Goal: Transaction & Acquisition: Purchase product/service

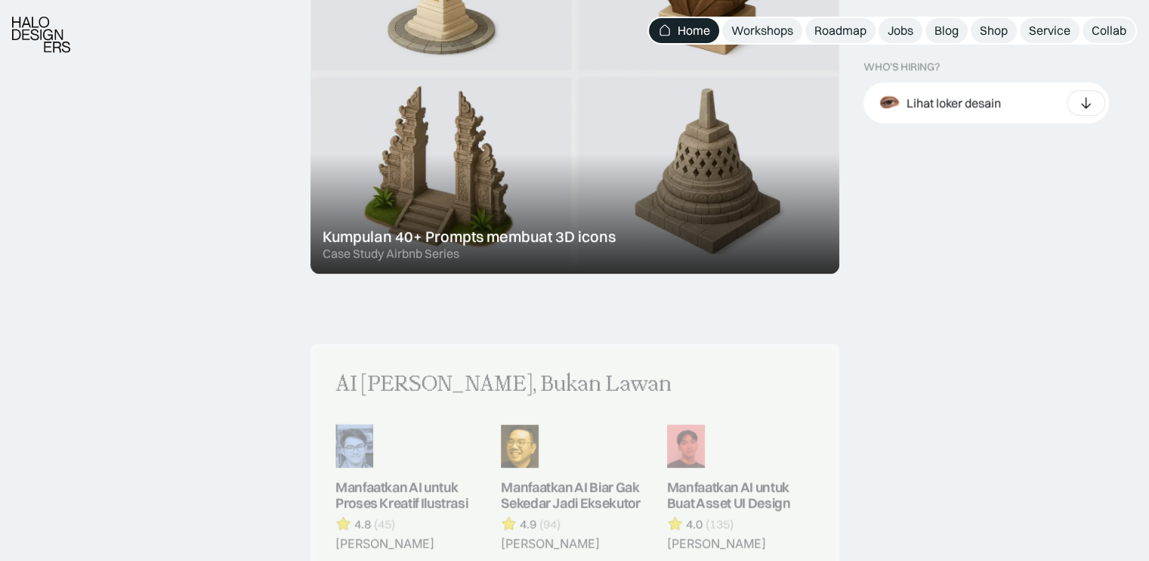
scroll to position [1058, 0]
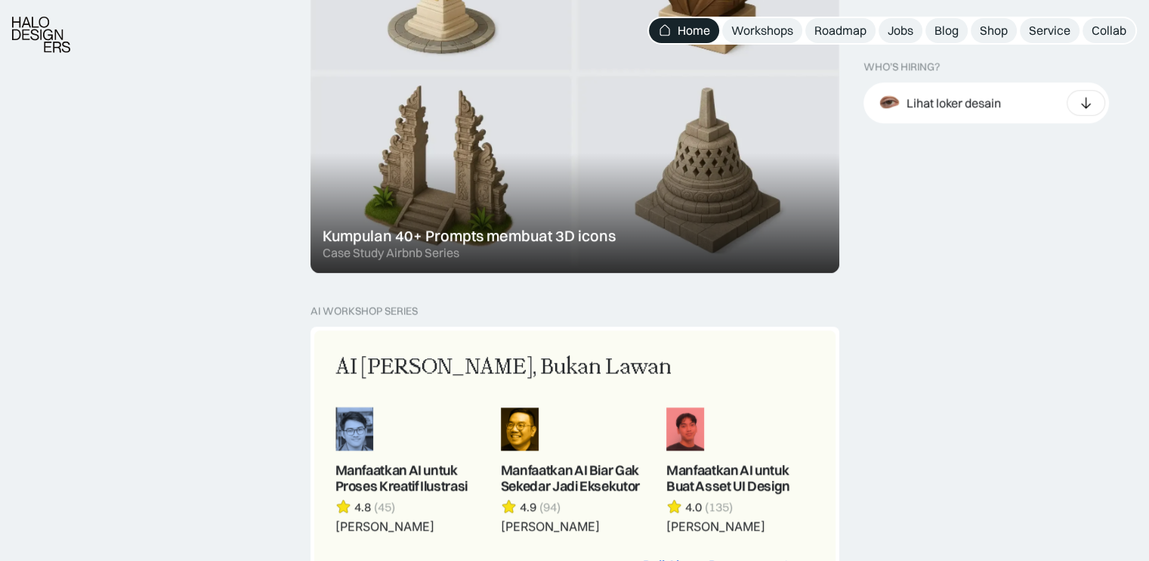
click at [587, 187] on div at bounding box center [575, 72] width 529 height 400
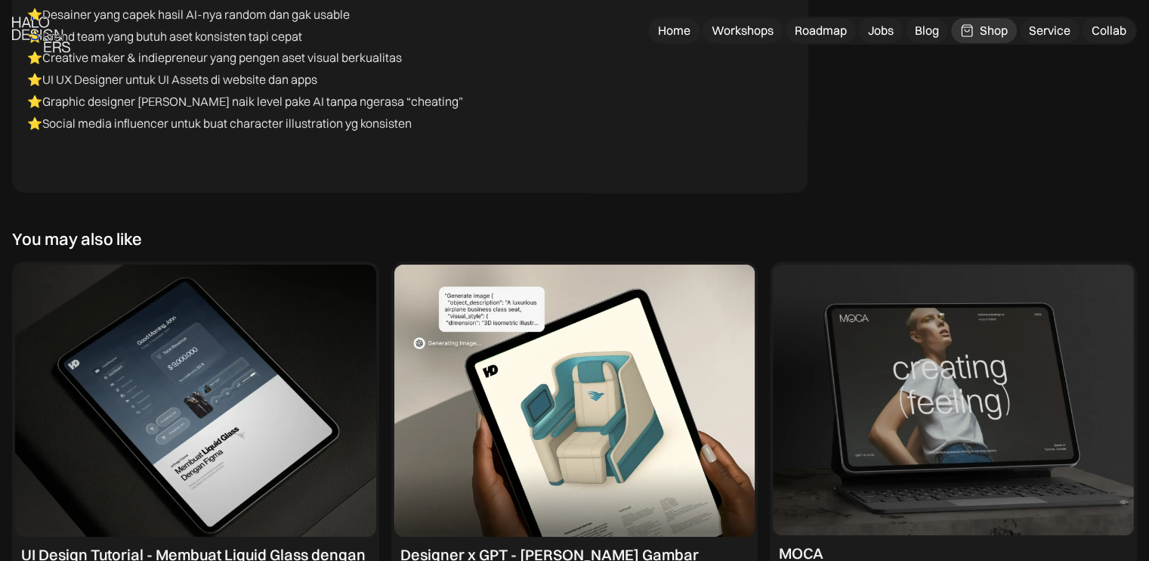
scroll to position [5591, 0]
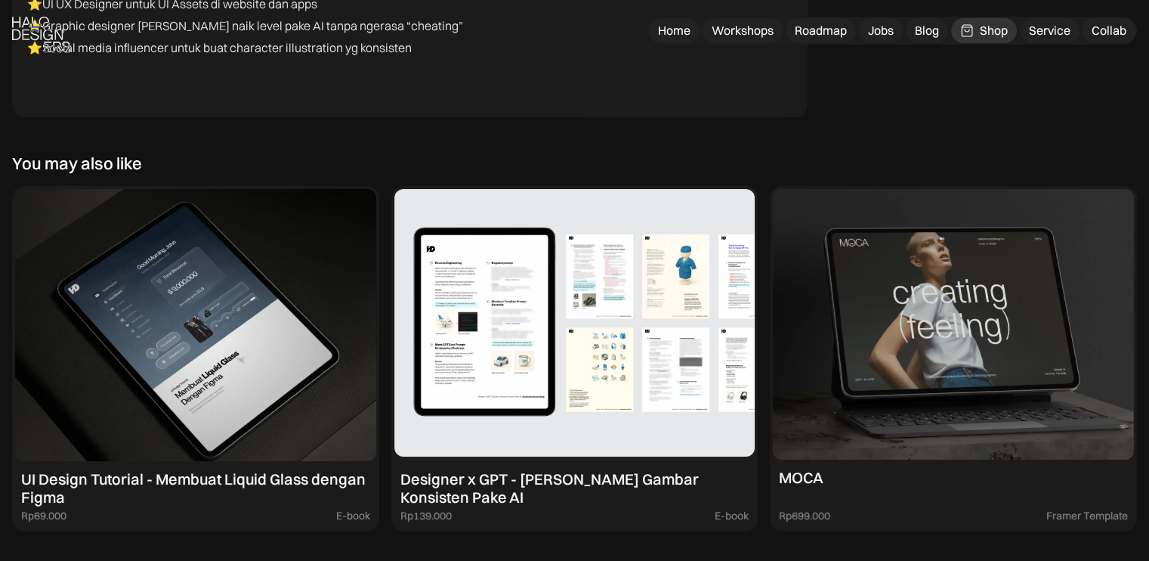
click at [629, 261] on img at bounding box center [574, 325] width 361 height 273
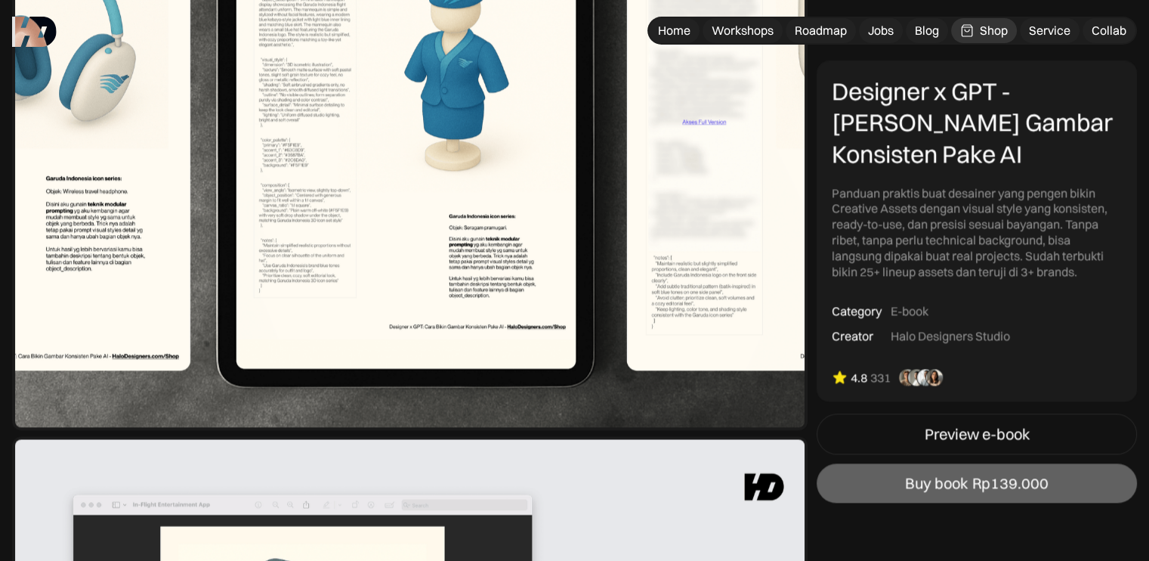
scroll to position [2040, 0]
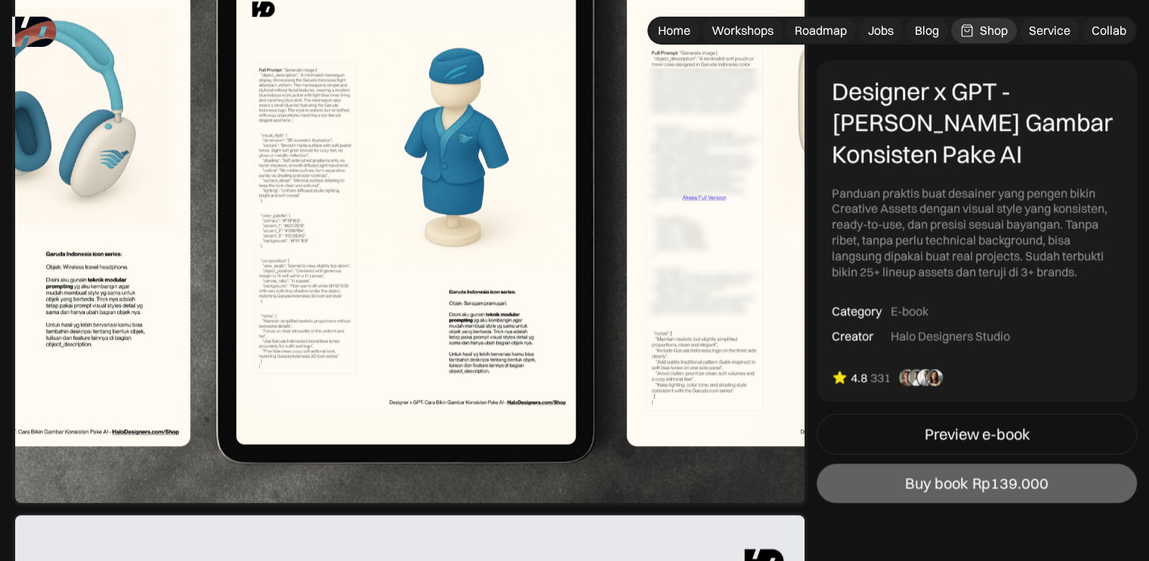
click at [376, 176] on img at bounding box center [410, 204] width 796 height 603
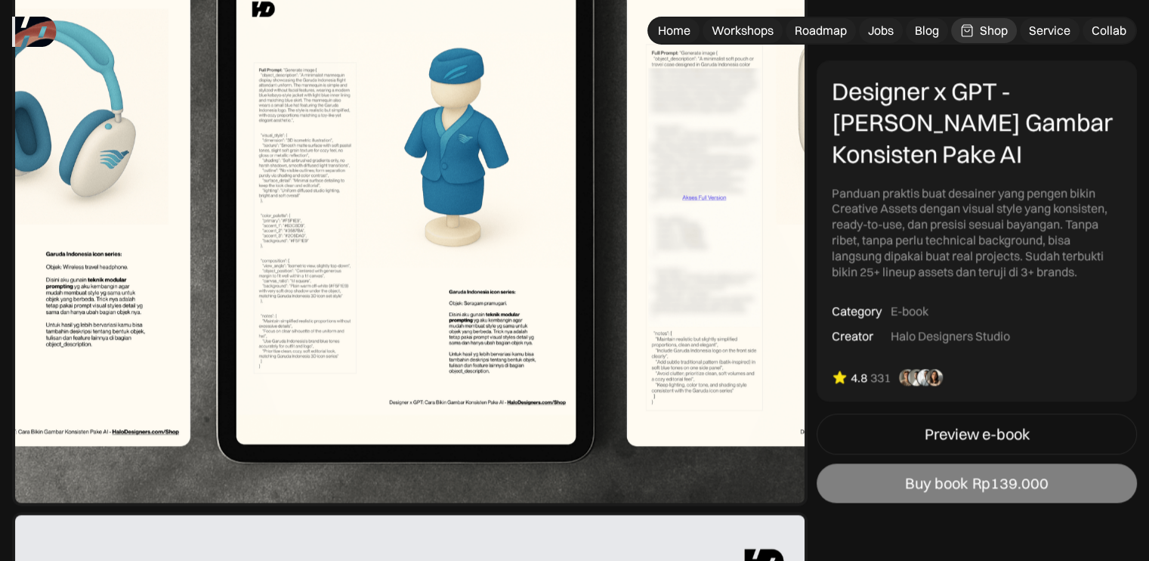
click at [953, 488] on div "Buy book" at bounding box center [936, 483] width 63 height 18
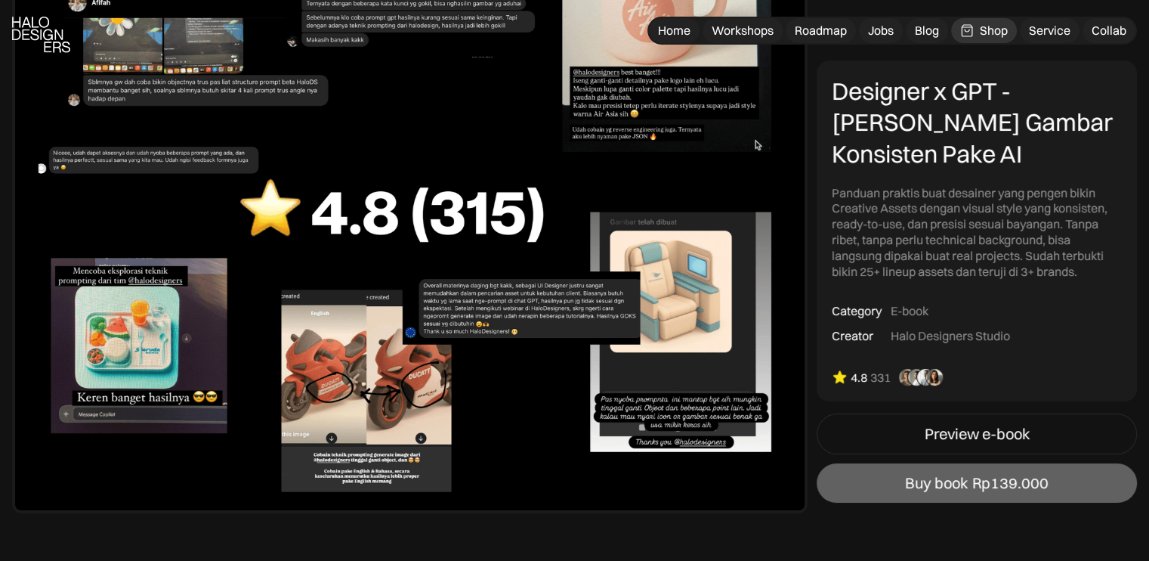
scroll to position [5893, 0]
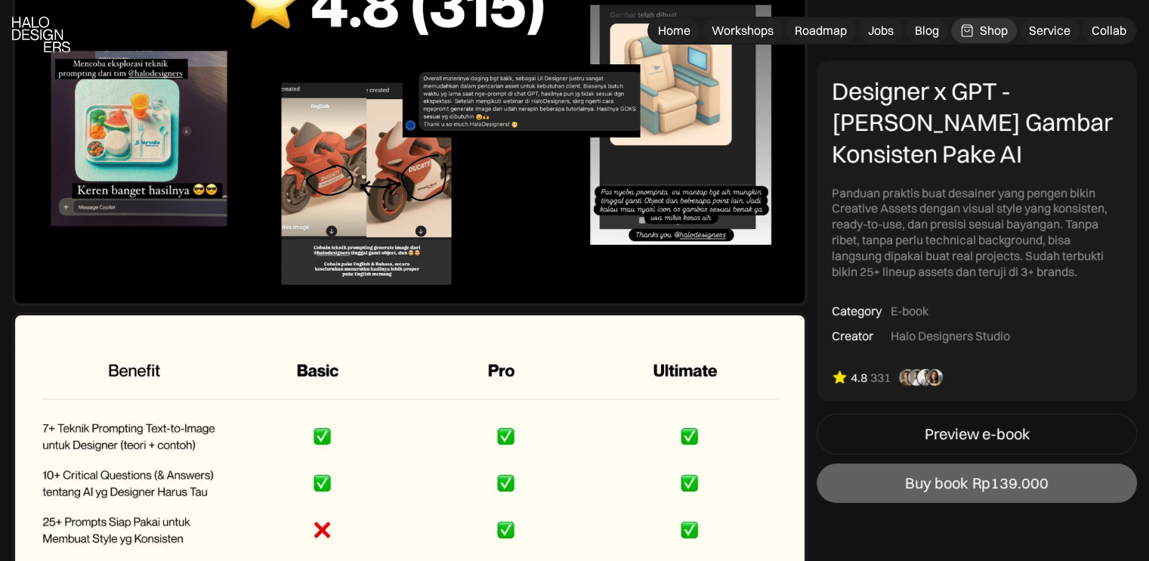
click at [339, 199] on img at bounding box center [410, 4] width 796 height 603
